Goal: Task Accomplishment & Management: Manage account settings

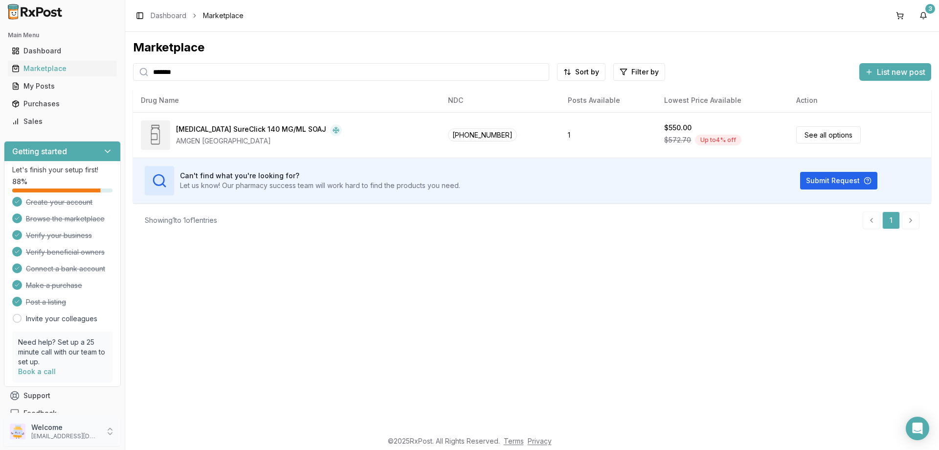
click at [113, 429] on icon at bounding box center [110, 431] width 10 height 10
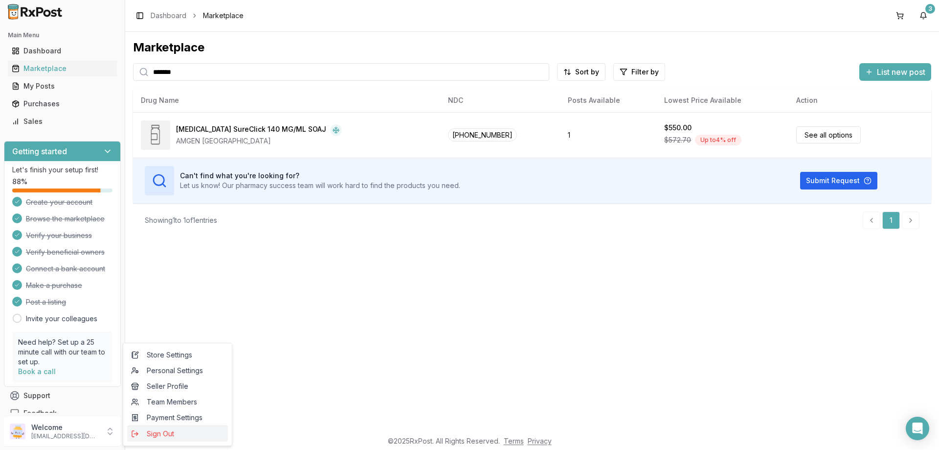
click at [166, 437] on span "Sign Out" at bounding box center [177, 434] width 93 height 10
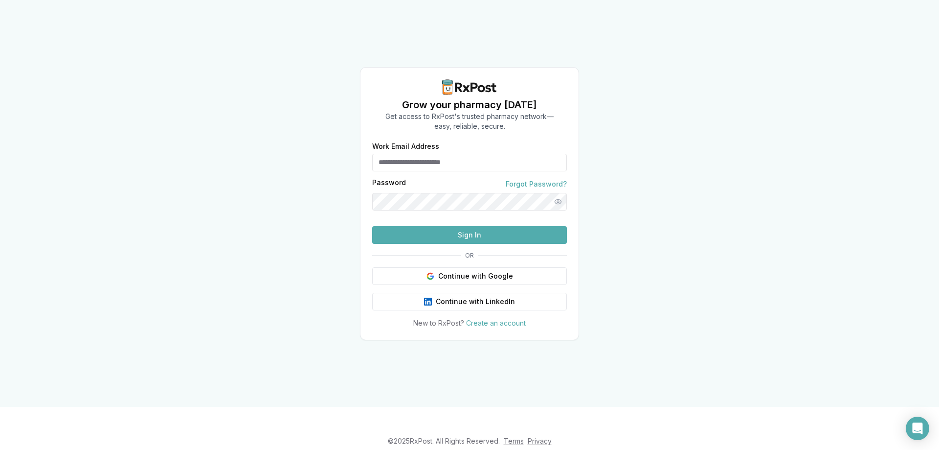
click at [419, 154] on input "Work Email Address" at bounding box center [469, 163] width 195 height 18
type input "**********"
click at [436, 244] on button "Sign In" at bounding box center [469, 235] width 195 height 18
click at [437, 244] on button "Sign In" at bounding box center [469, 235] width 195 height 18
click at [449, 244] on button "Sign In" at bounding box center [469, 235] width 195 height 18
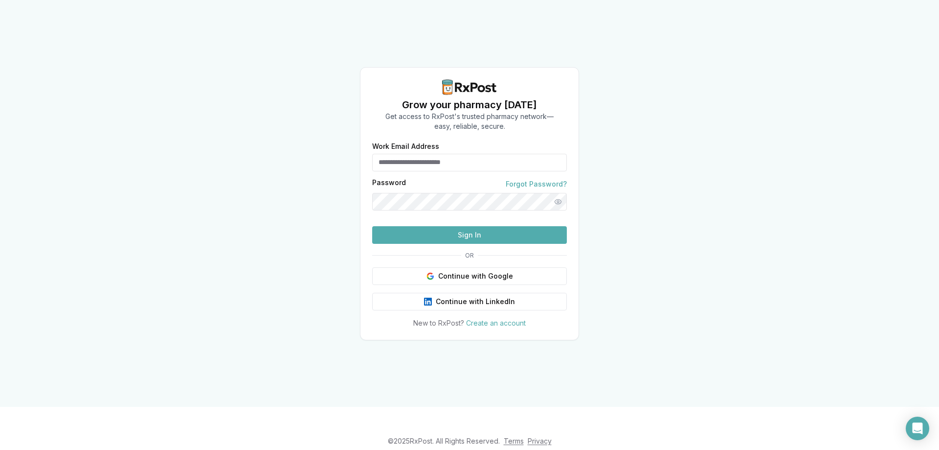
click at [410, 154] on input "Work Email Address" at bounding box center [469, 163] width 195 height 18
type input "**********"
click at [476, 244] on button "Sign In" at bounding box center [469, 235] width 195 height 18
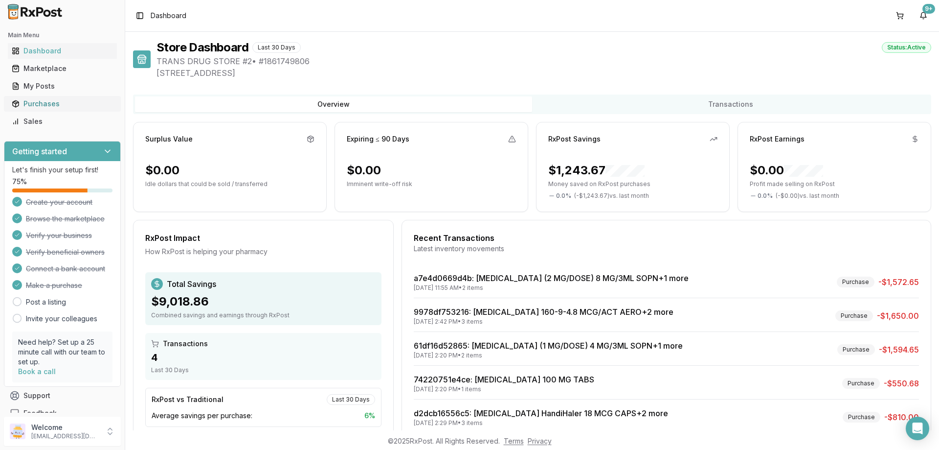
click at [46, 101] on div "Purchases" at bounding box center [62, 104] width 101 height 10
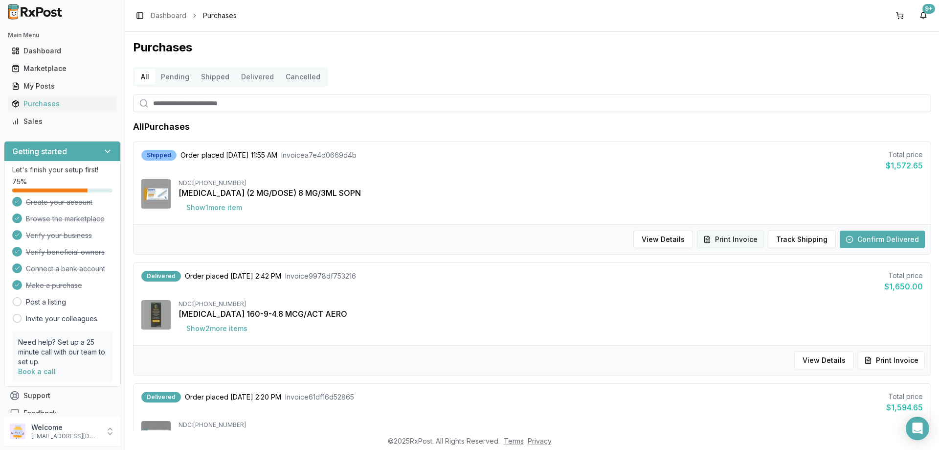
click at [745, 238] on button "Print Invoice" at bounding box center [730, 239] width 67 height 18
click at [107, 431] on icon at bounding box center [110, 431] width 10 height 10
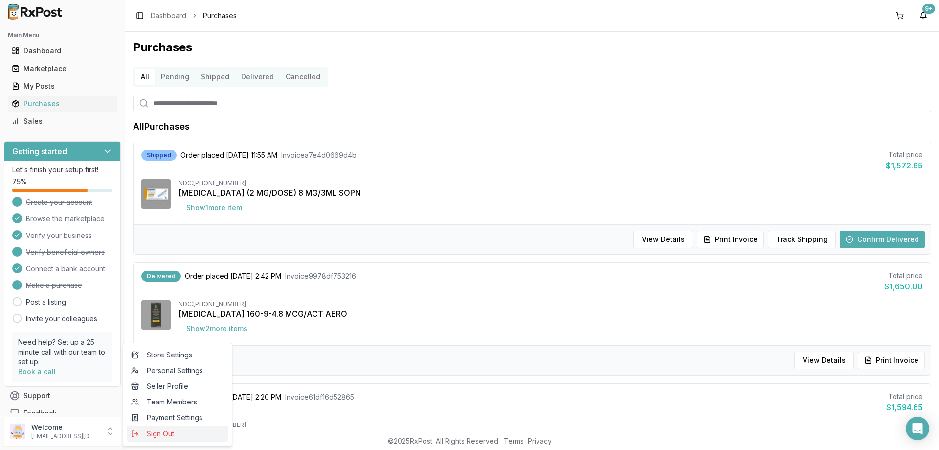
click at [167, 435] on span "Sign Out" at bounding box center [177, 434] width 93 height 10
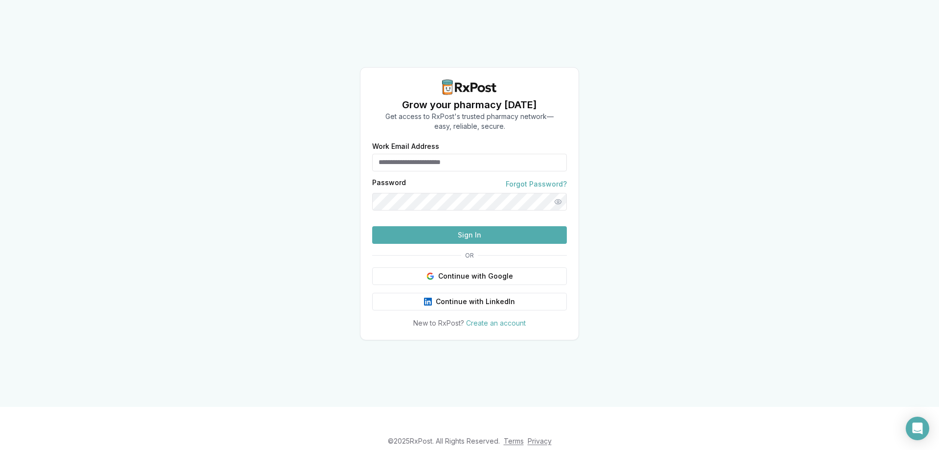
click at [399, 154] on input "Work Email Address" at bounding box center [469, 163] width 195 height 18
type input "**********"
click at [438, 244] on button "Sign In" at bounding box center [469, 235] width 195 height 18
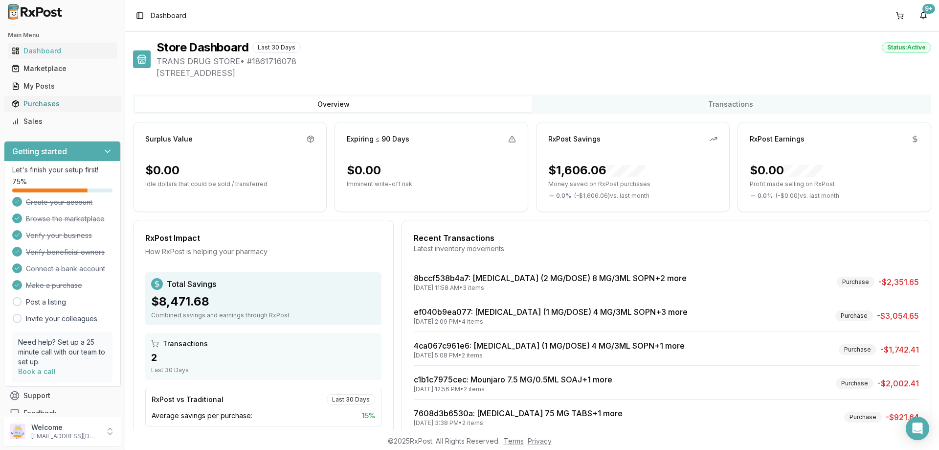
click at [43, 106] on div "Purchases" at bounding box center [62, 104] width 101 height 10
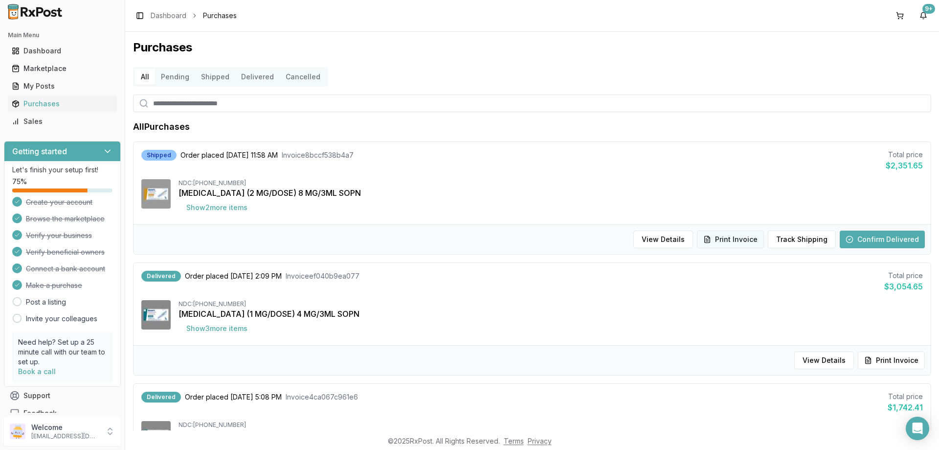
click at [736, 238] on button "Print Invoice" at bounding box center [730, 239] width 67 height 18
